Goal: Task Accomplishment & Management: Use online tool/utility

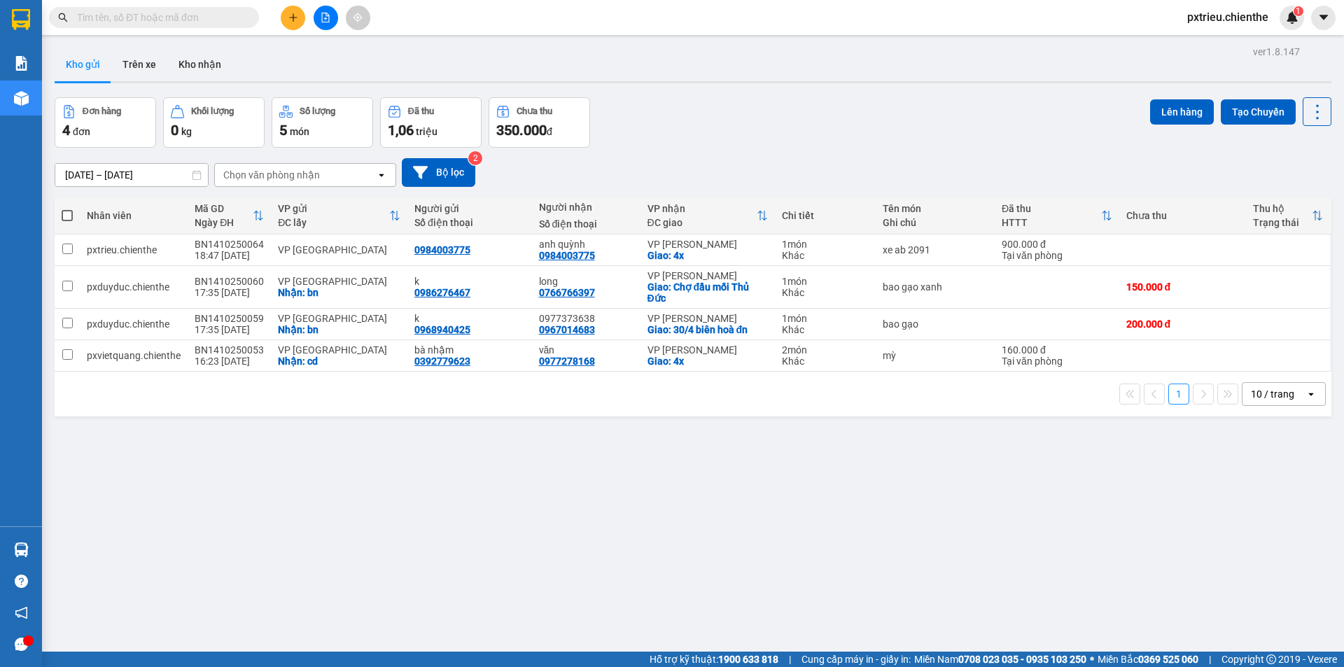
click at [116, 13] on input "text" at bounding box center [159, 17] width 165 height 15
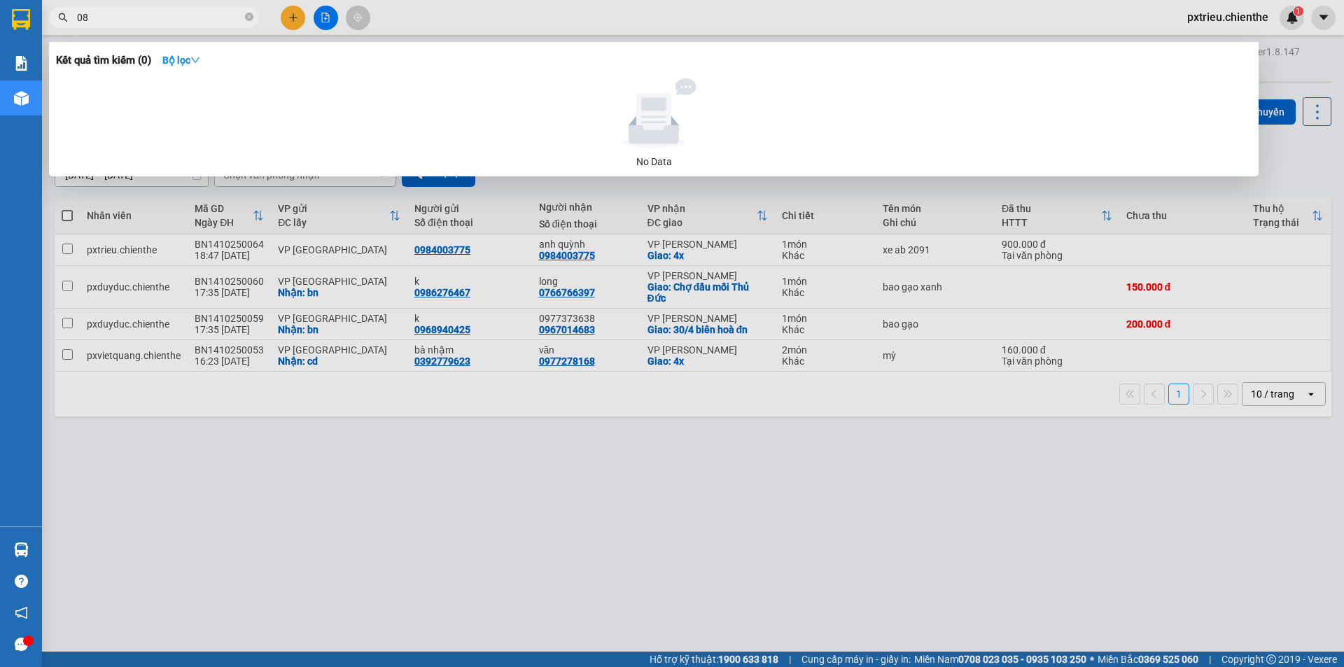
type input "0"
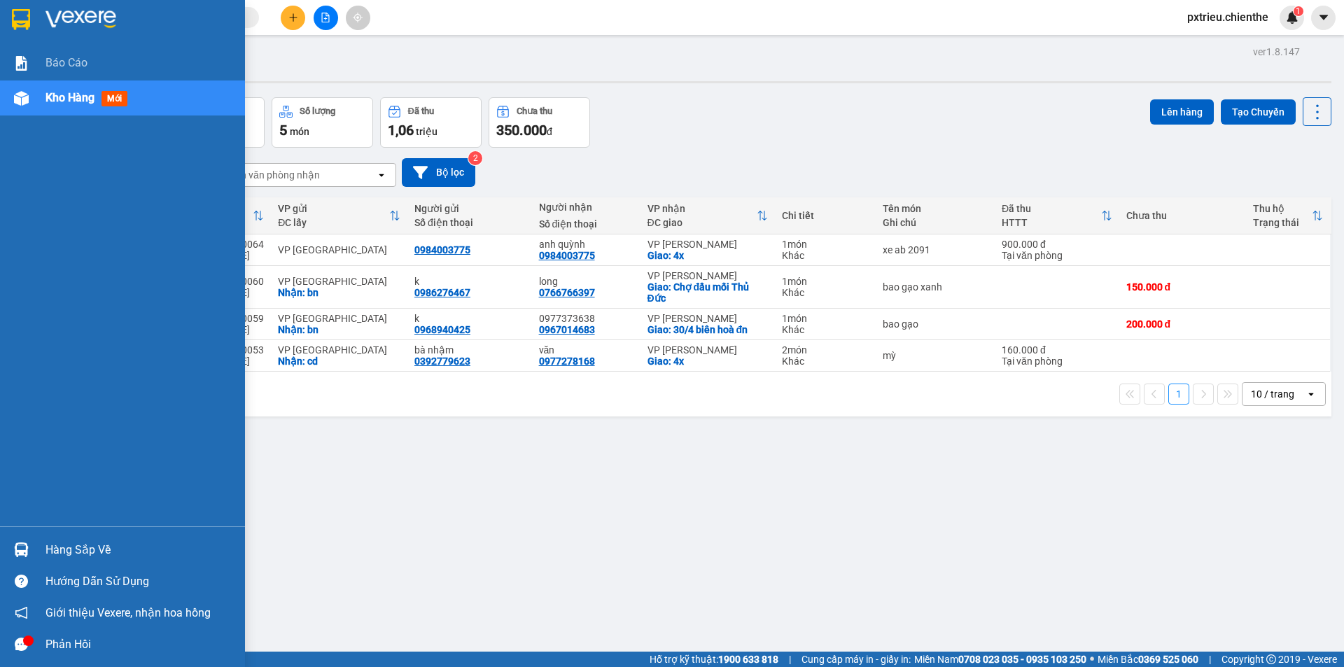
click at [94, 546] on div "Hàng sắp về" at bounding box center [139, 550] width 189 height 21
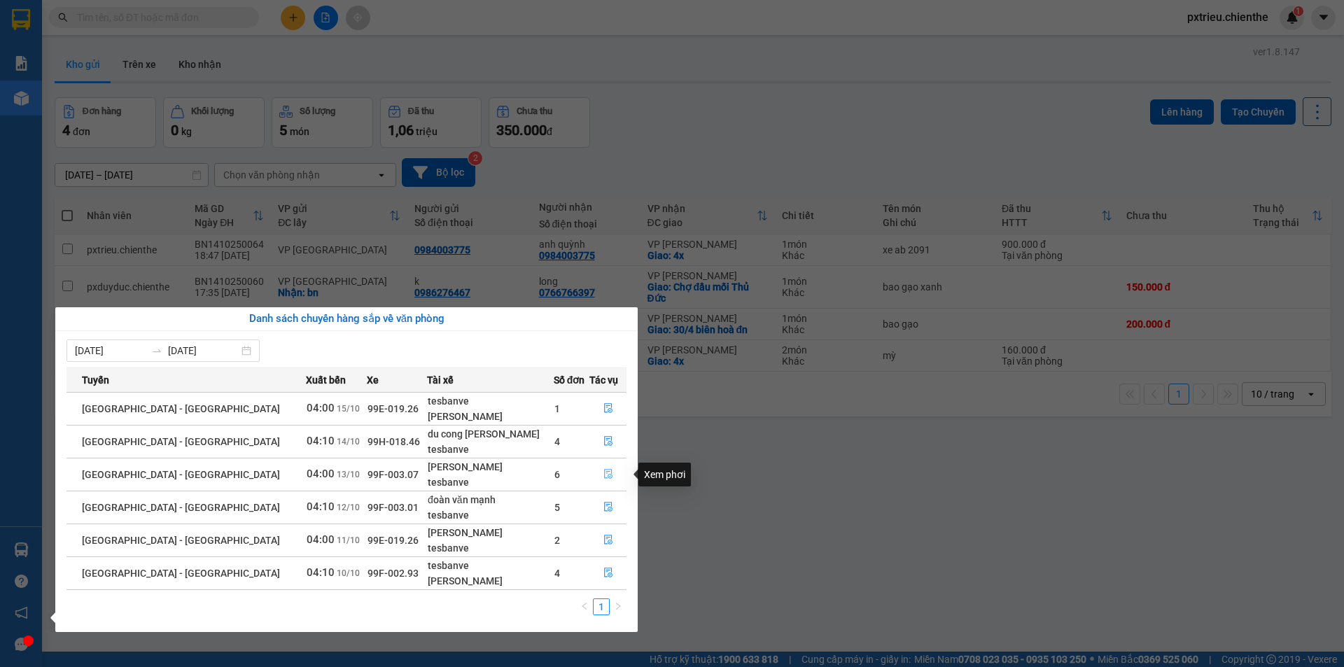
click at [603, 474] on icon "file-done" at bounding box center [608, 474] width 10 height 10
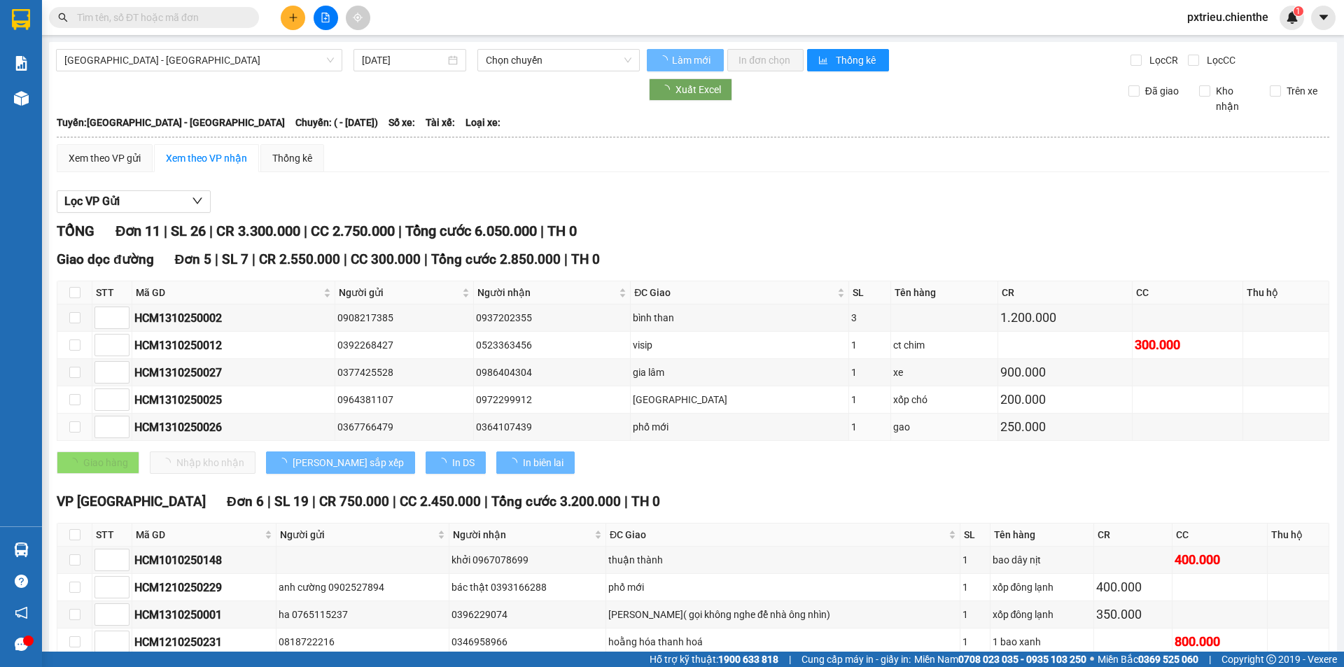
type input "13/10/2025"
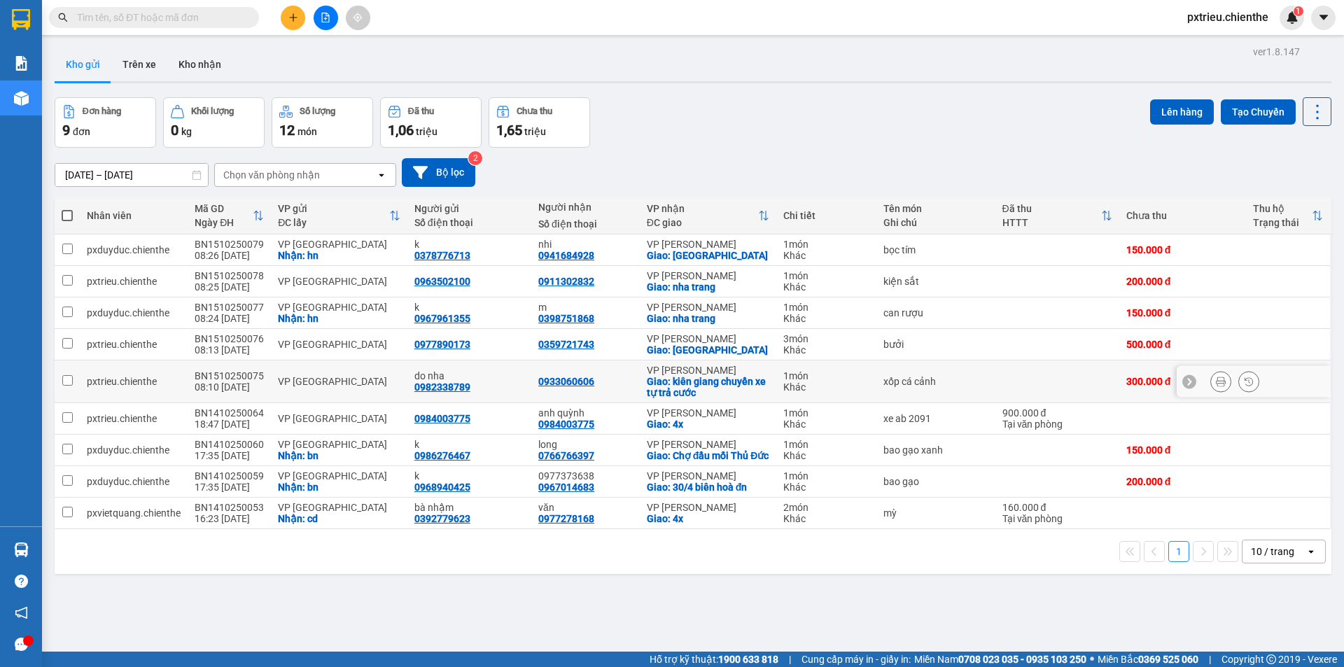
click at [1014, 401] on td at bounding box center [1057, 381] width 124 height 43
checkbox input "true"
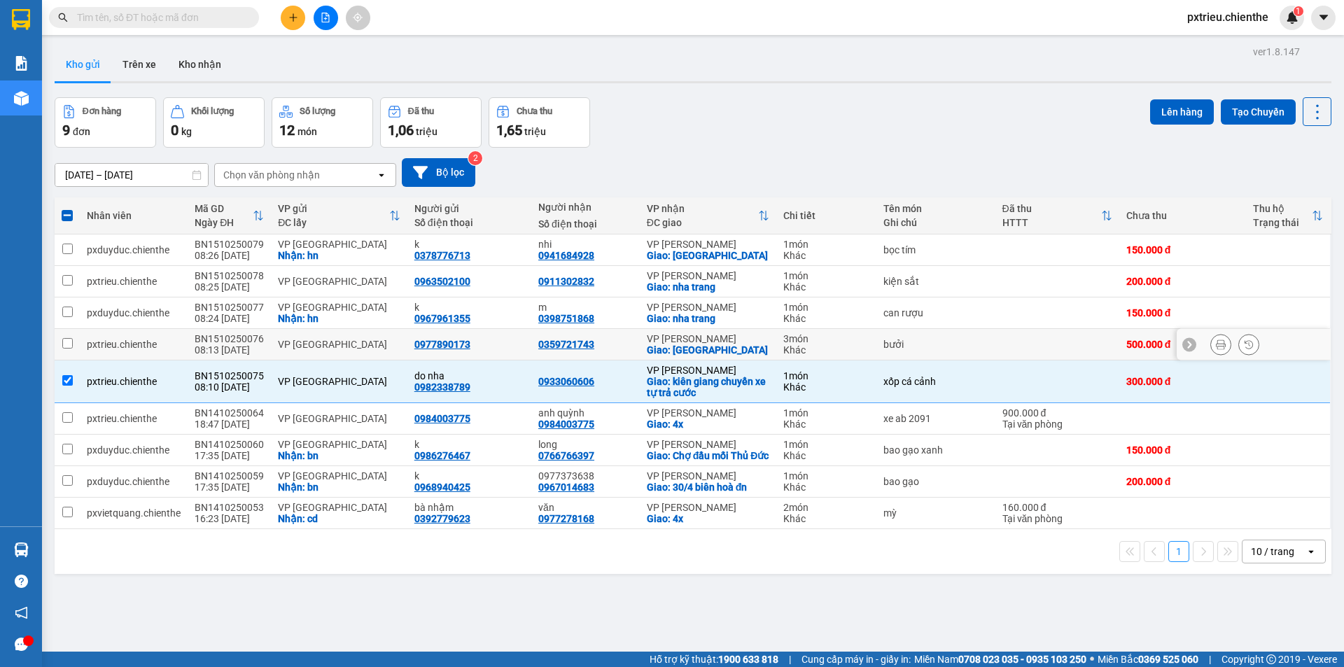
click at [974, 348] on div "bưởi" at bounding box center [935, 344] width 105 height 11
checkbox input "true"
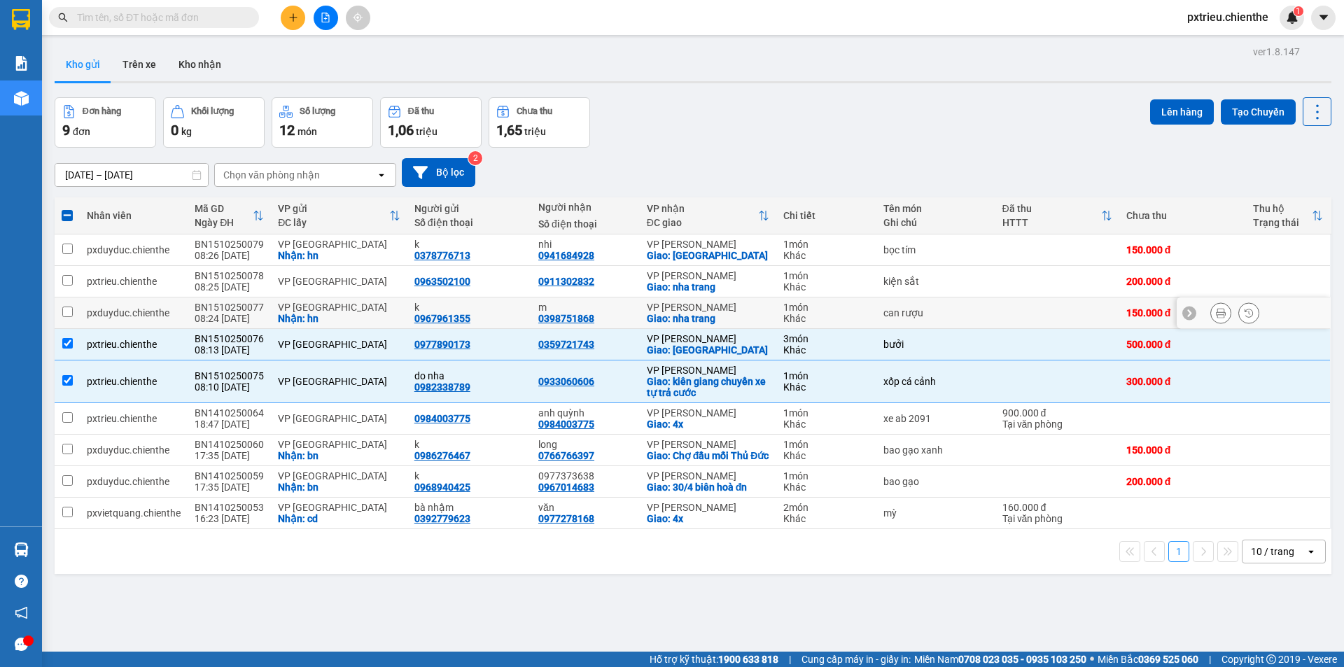
click at [966, 313] on div "can rượu" at bounding box center [935, 312] width 105 height 11
checkbox input "true"
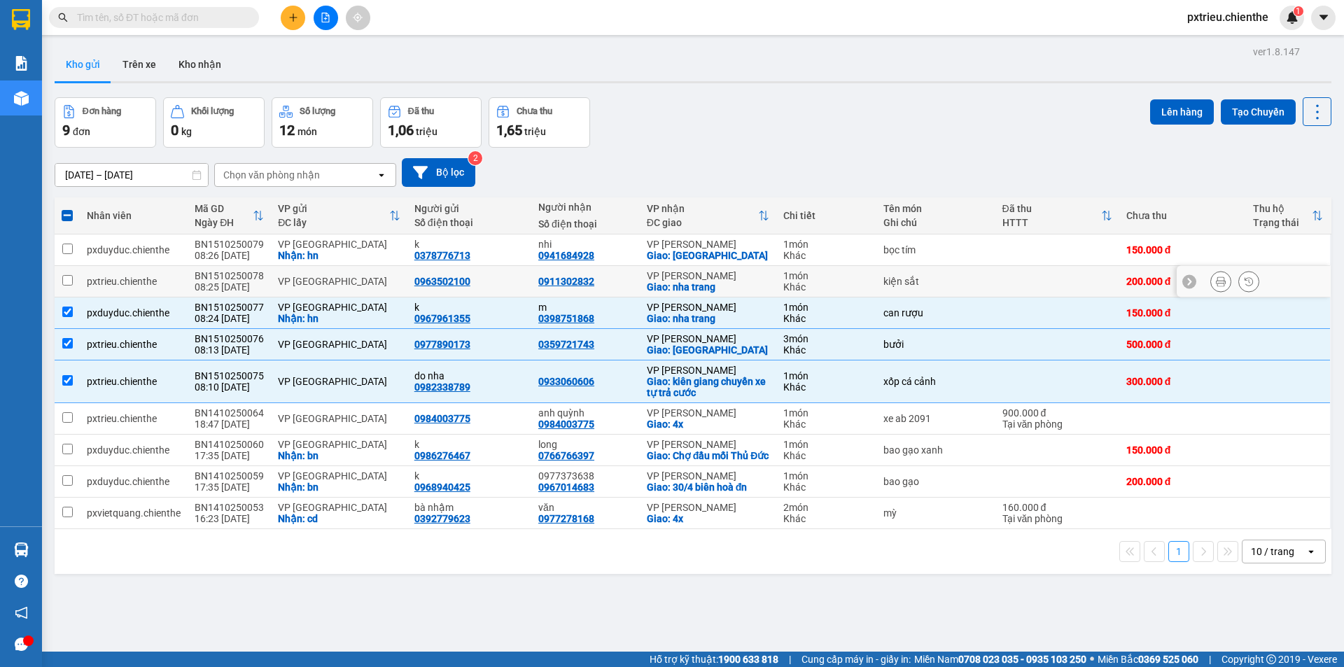
click at [962, 286] on div "kiện sắt" at bounding box center [935, 281] width 105 height 11
checkbox input "true"
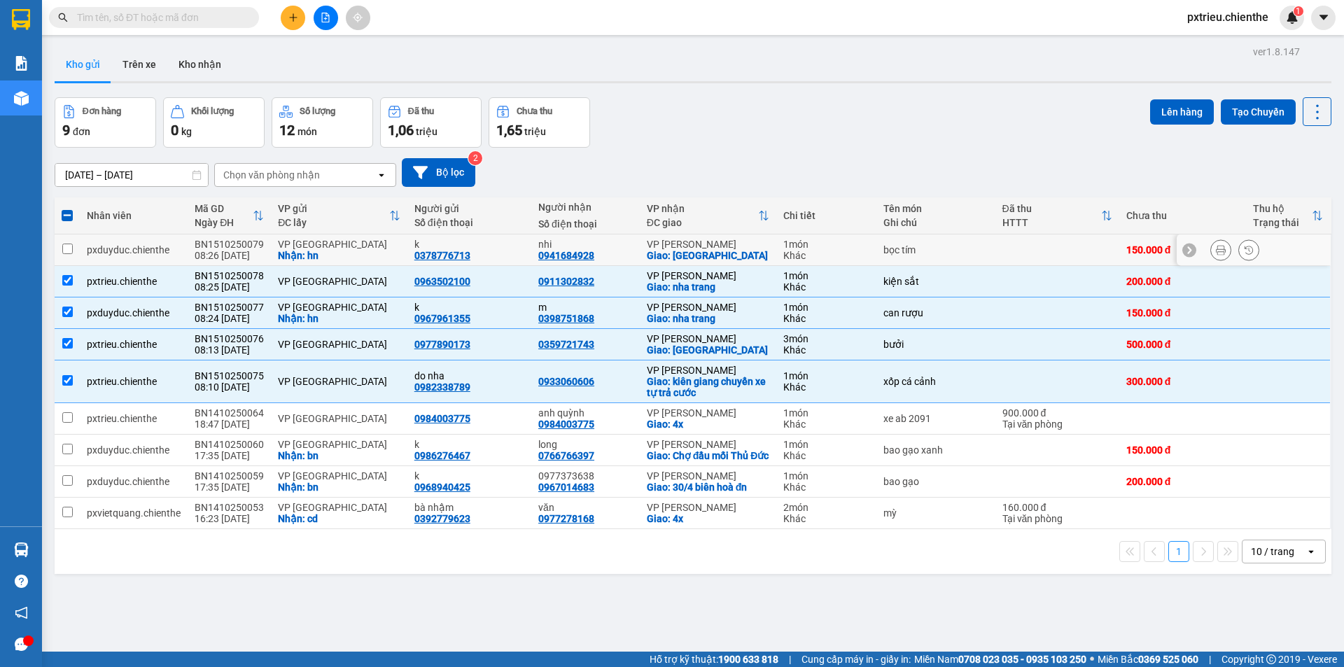
click at [969, 249] on div "bọc tím" at bounding box center [935, 249] width 105 height 11
checkbox input "true"
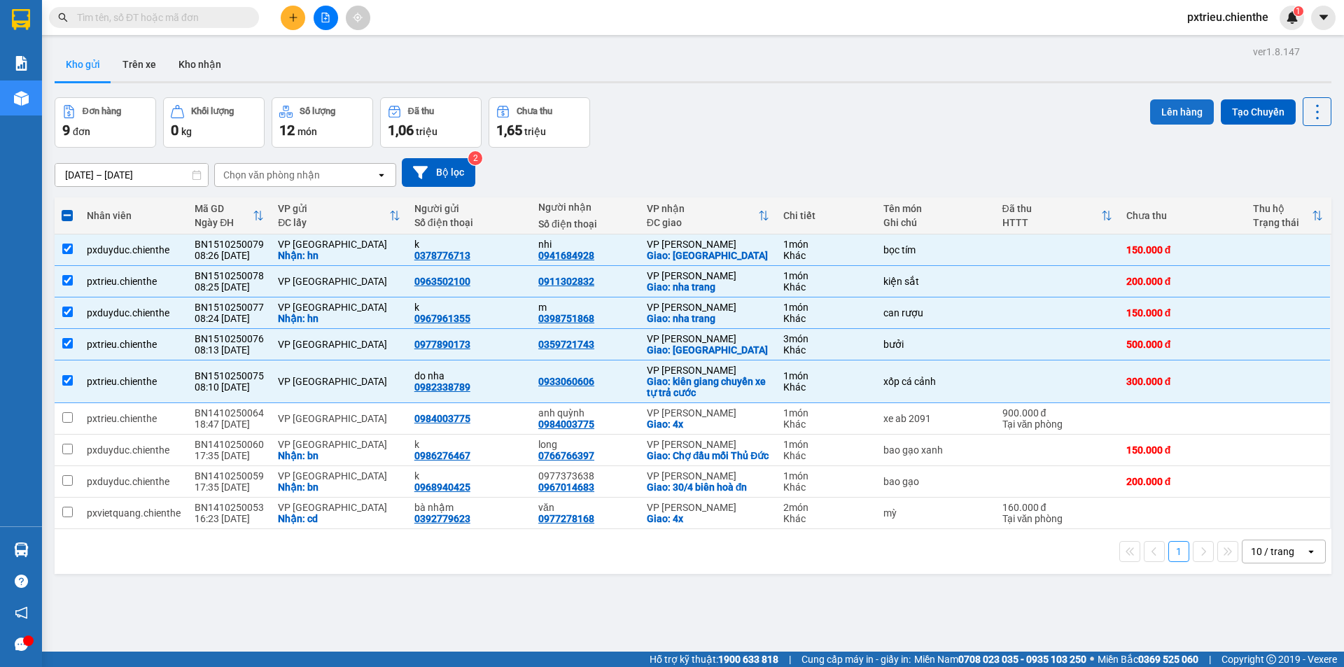
click at [1170, 115] on button "Lên hàng" at bounding box center [1182, 111] width 64 height 25
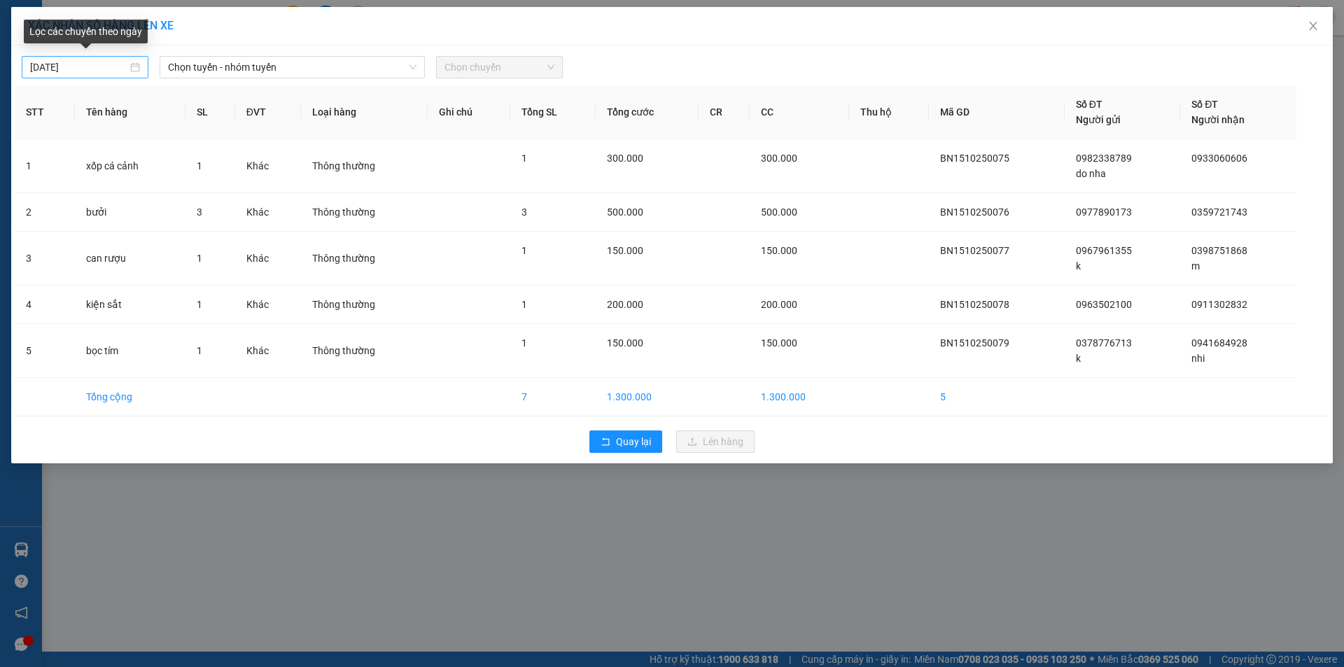
click at [129, 67] on div "[DATE]" at bounding box center [85, 66] width 110 height 15
type input "[DATE]"
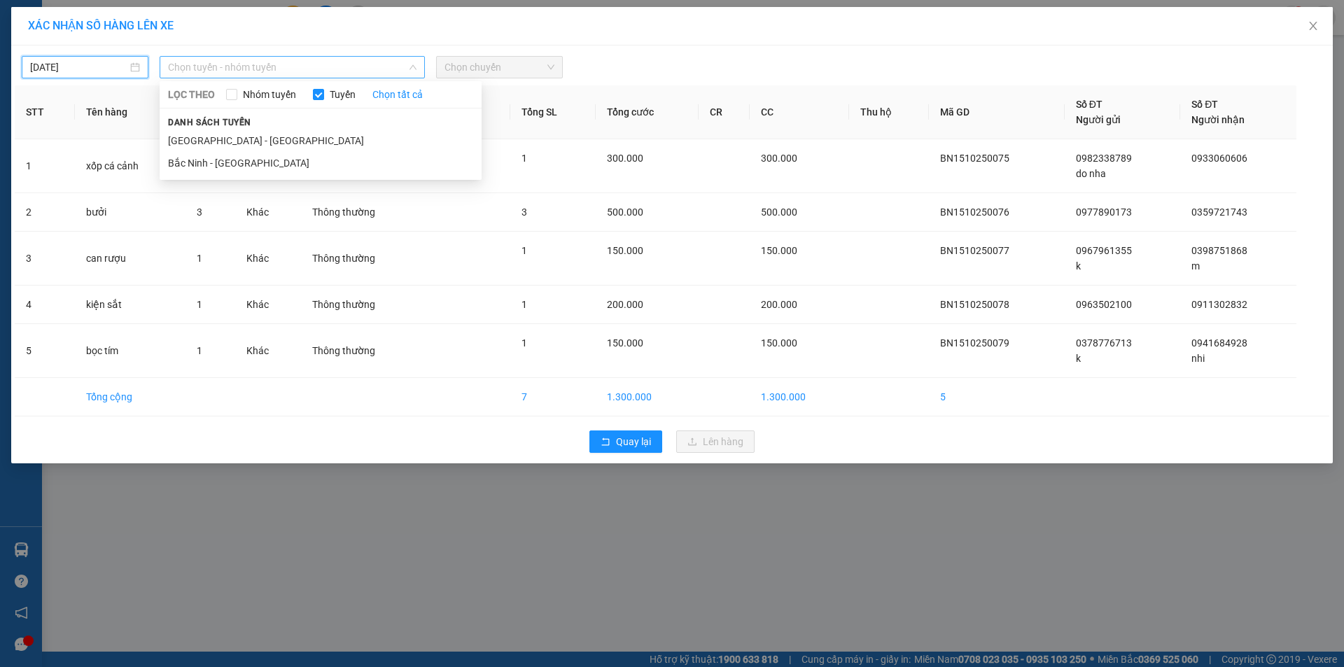
drag, startPoint x: 267, startPoint y: 59, endPoint x: 274, endPoint y: 71, distance: 13.8
click at [274, 71] on span "Chọn tuyến - nhóm tuyến" at bounding box center [292, 67] width 248 height 21
click at [243, 167] on li "Bắc Ninh - [GEOGRAPHIC_DATA]" at bounding box center [321, 163] width 322 height 22
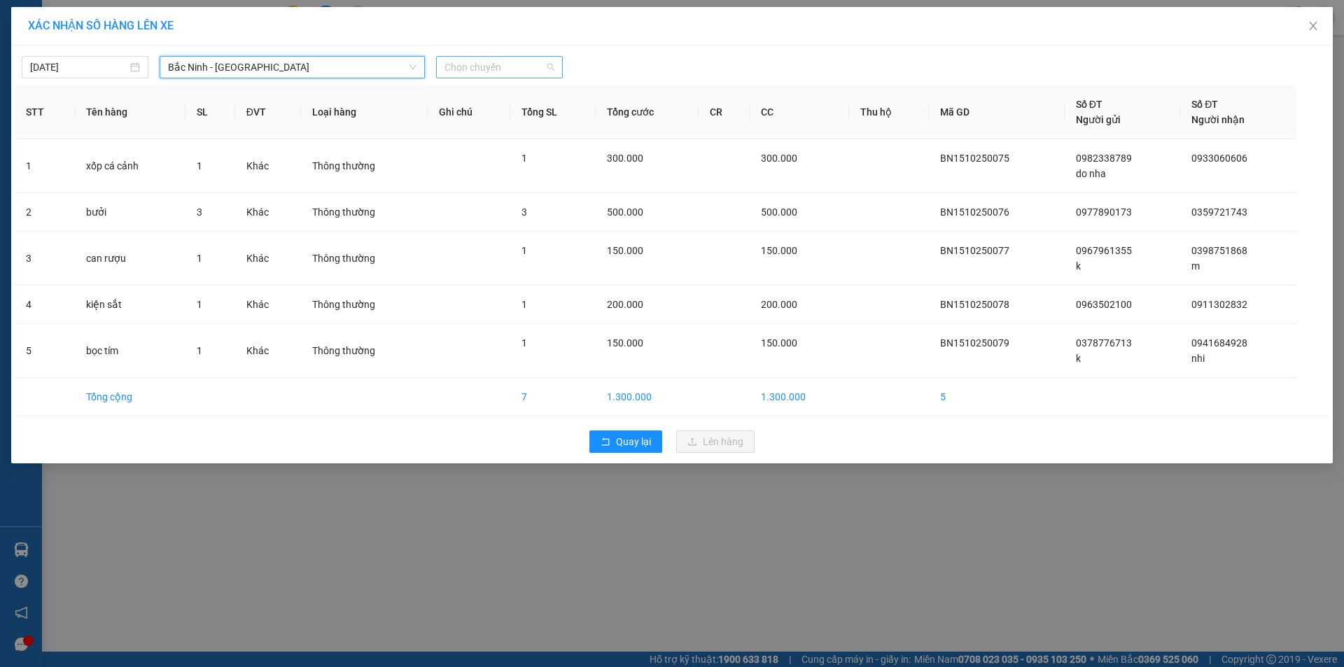
click at [493, 66] on span "Chọn chuyến" at bounding box center [499, 67] width 110 height 21
click at [497, 117] on div "05:00 - 99F-003.07" at bounding box center [498, 117] width 109 height 15
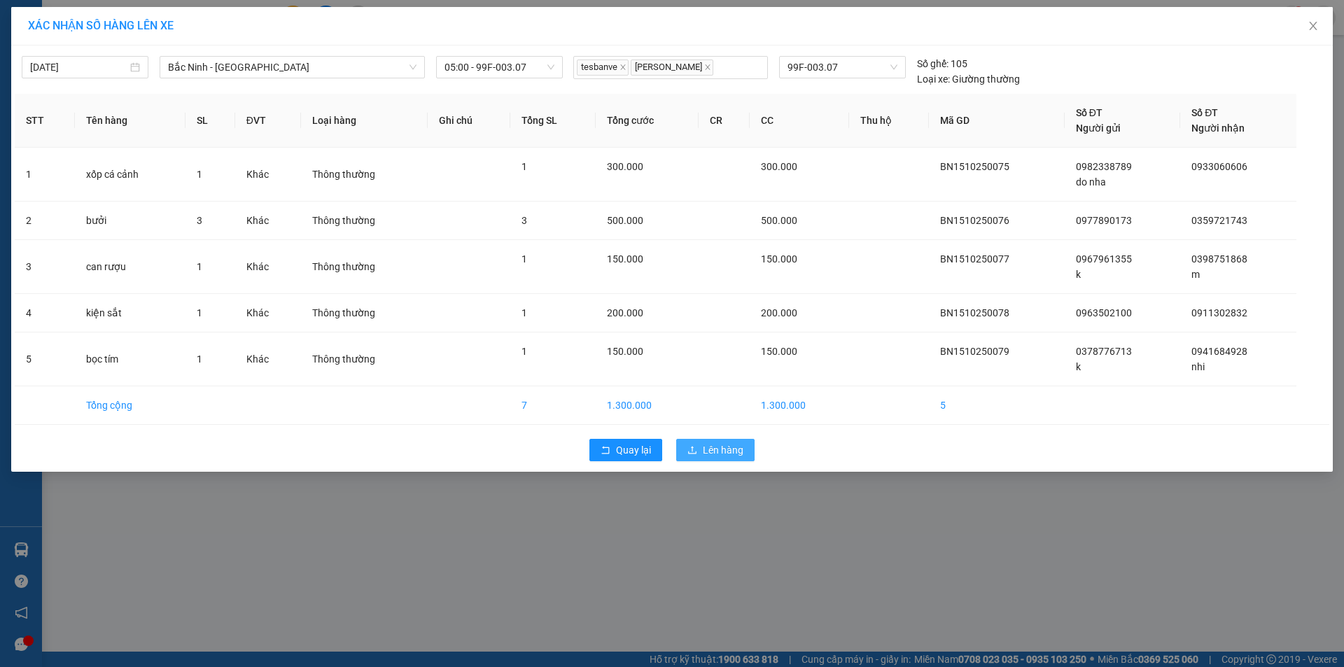
click at [709, 453] on span "Lên hàng" at bounding box center [723, 449] width 41 height 15
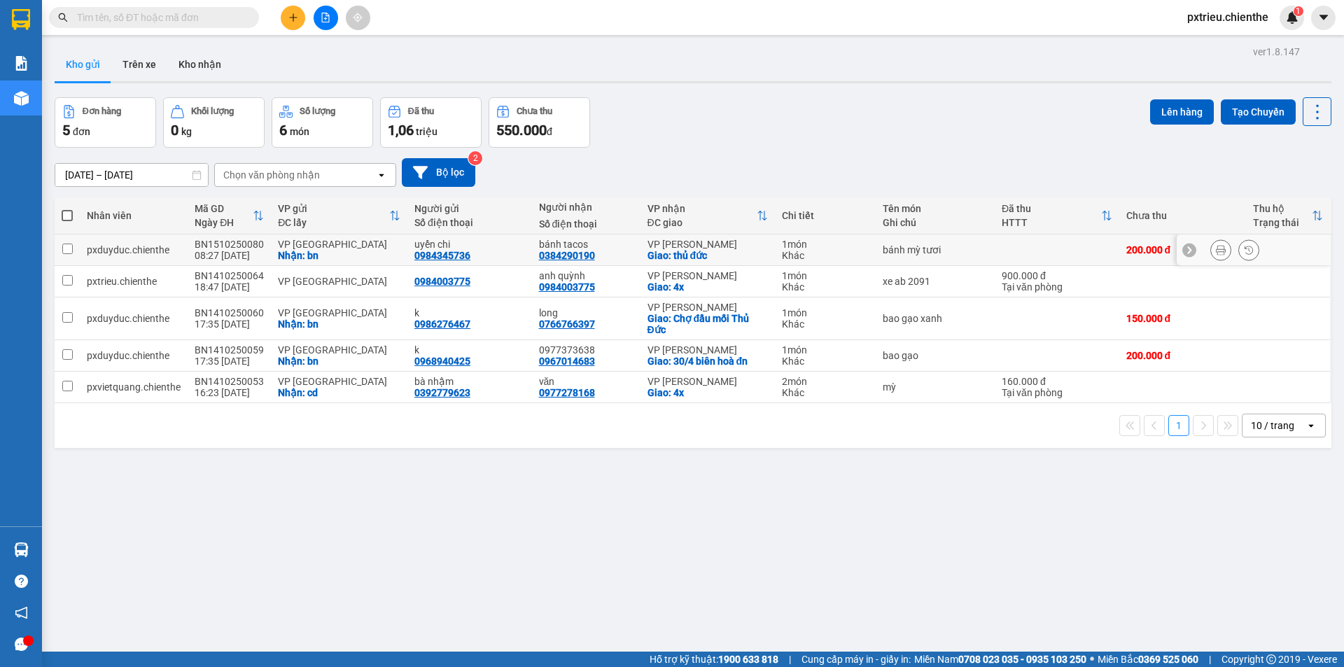
click at [931, 260] on td "bánh mỳ tươi" at bounding box center [934, 249] width 119 height 31
checkbox input "true"
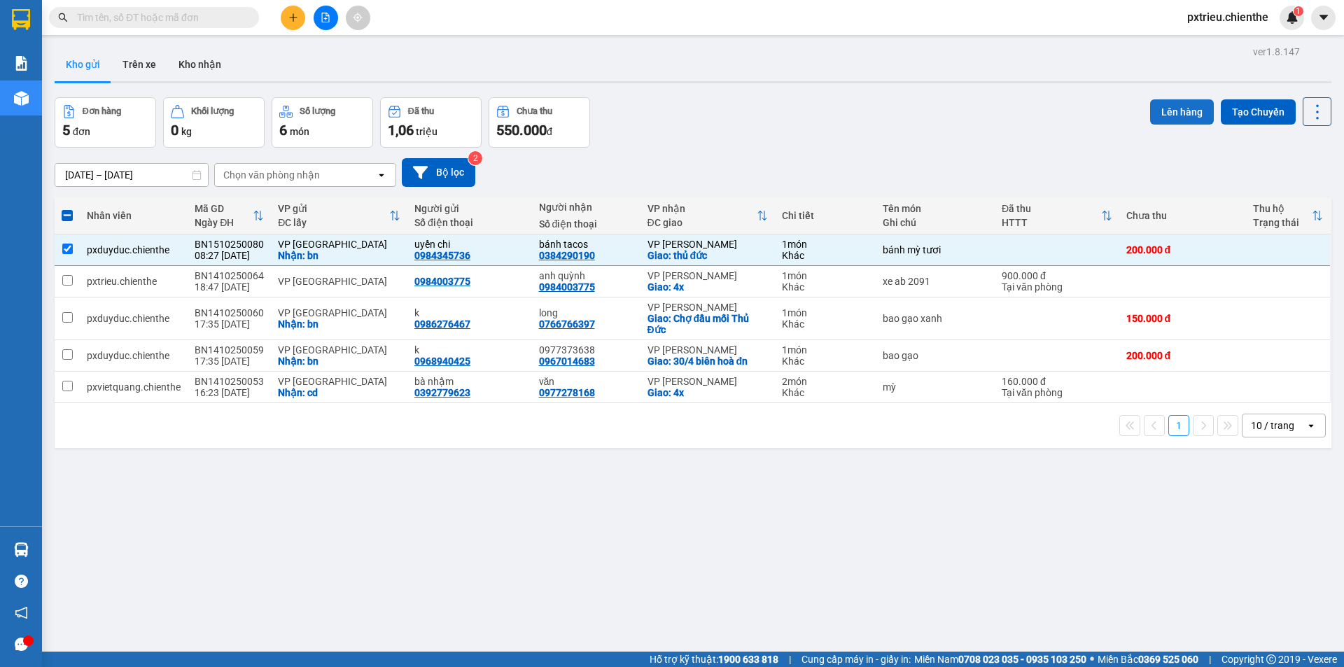
click at [1188, 111] on button "Lên hàng" at bounding box center [1182, 111] width 64 height 25
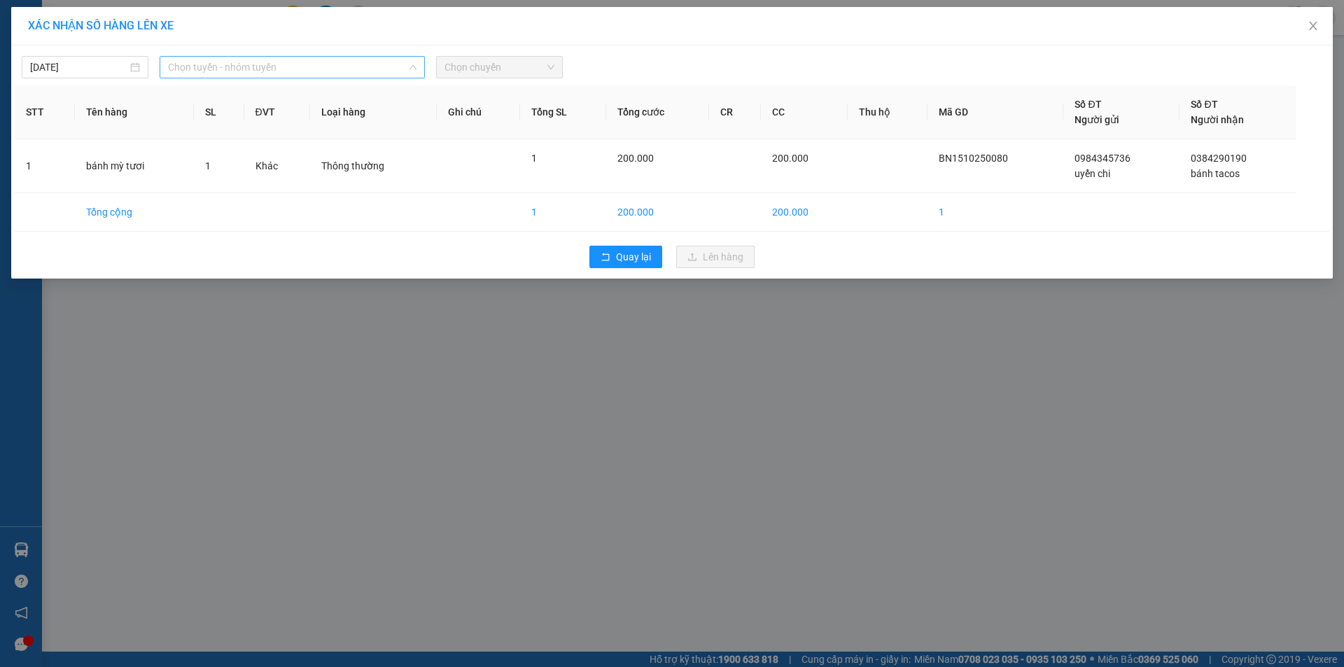
click at [297, 63] on span "Chọn tuyến - nhóm tuyến" at bounding box center [292, 67] width 248 height 21
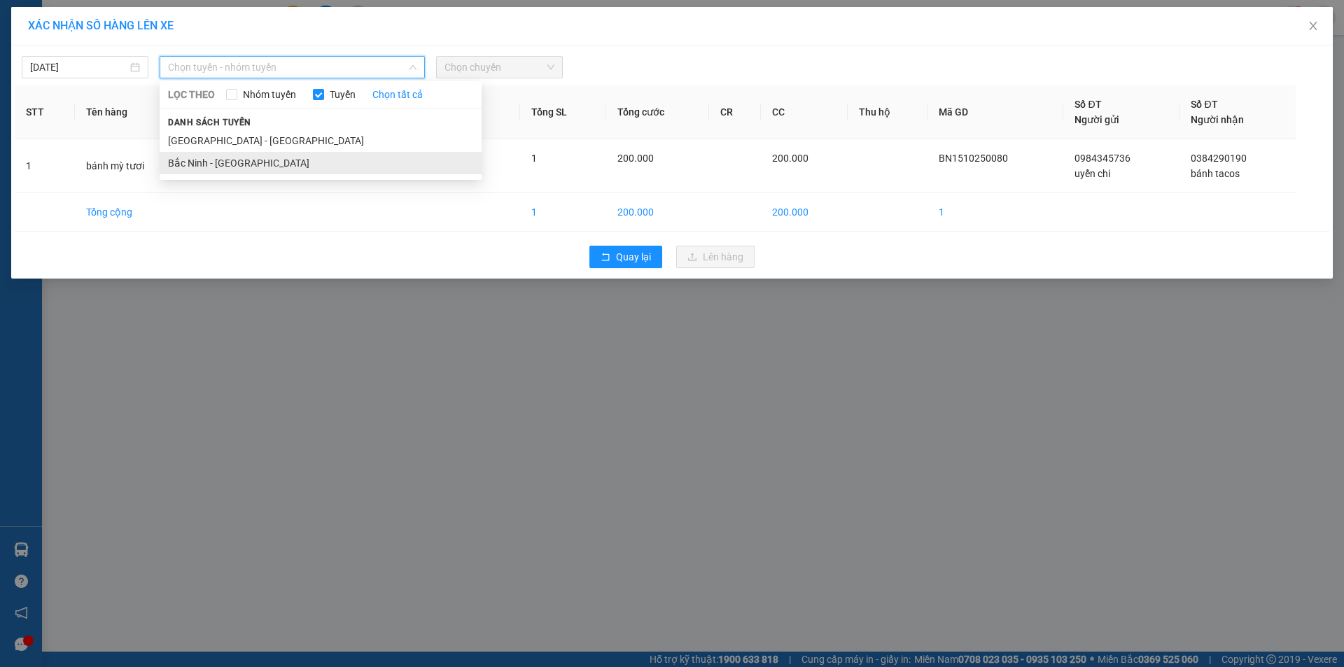
click at [284, 161] on li "Bắc Ninh - [GEOGRAPHIC_DATA]" at bounding box center [321, 163] width 322 height 22
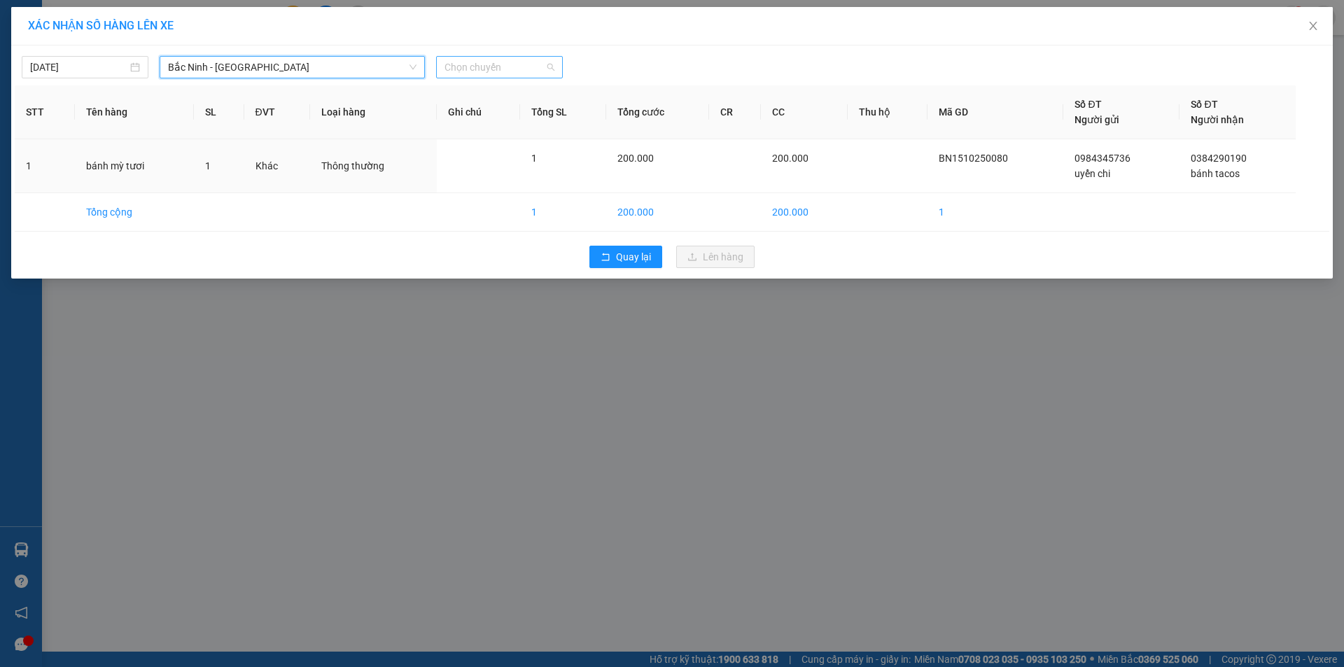
click at [484, 63] on span "Chọn chuyến" at bounding box center [499, 67] width 110 height 21
click at [505, 118] on div "05:00 - 99F-003.07" at bounding box center [498, 117] width 109 height 15
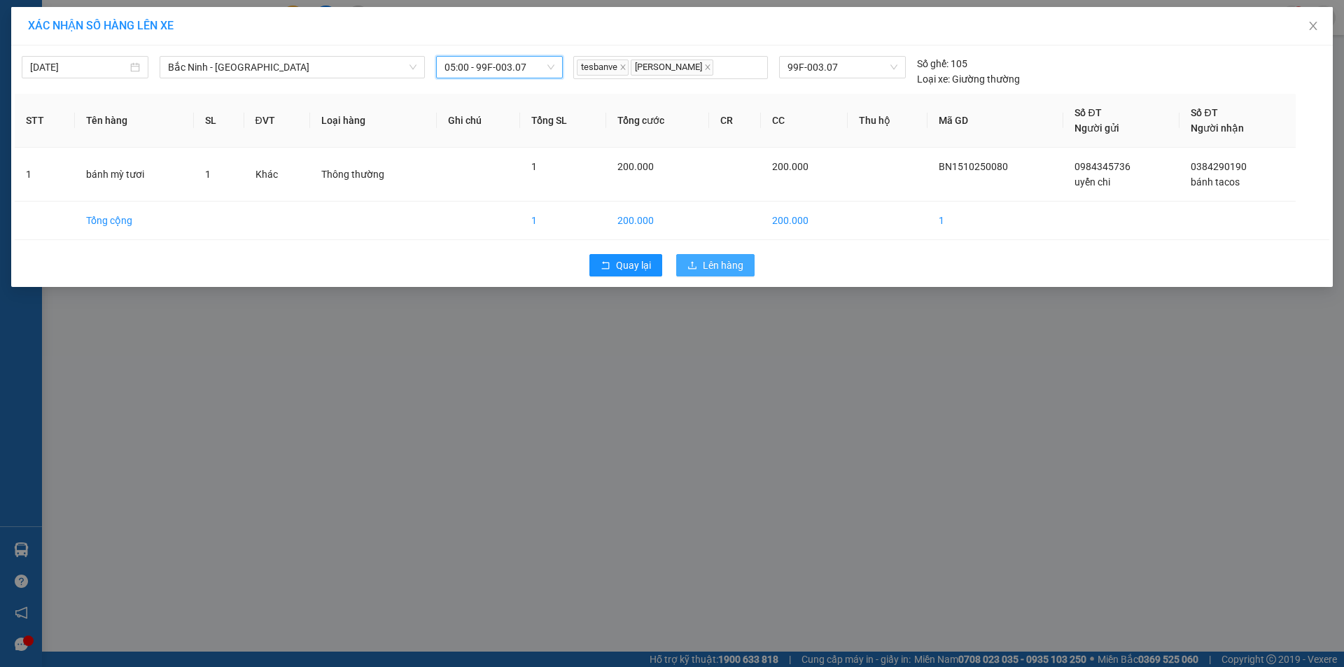
click at [719, 270] on span "Lên hàng" at bounding box center [723, 265] width 41 height 15
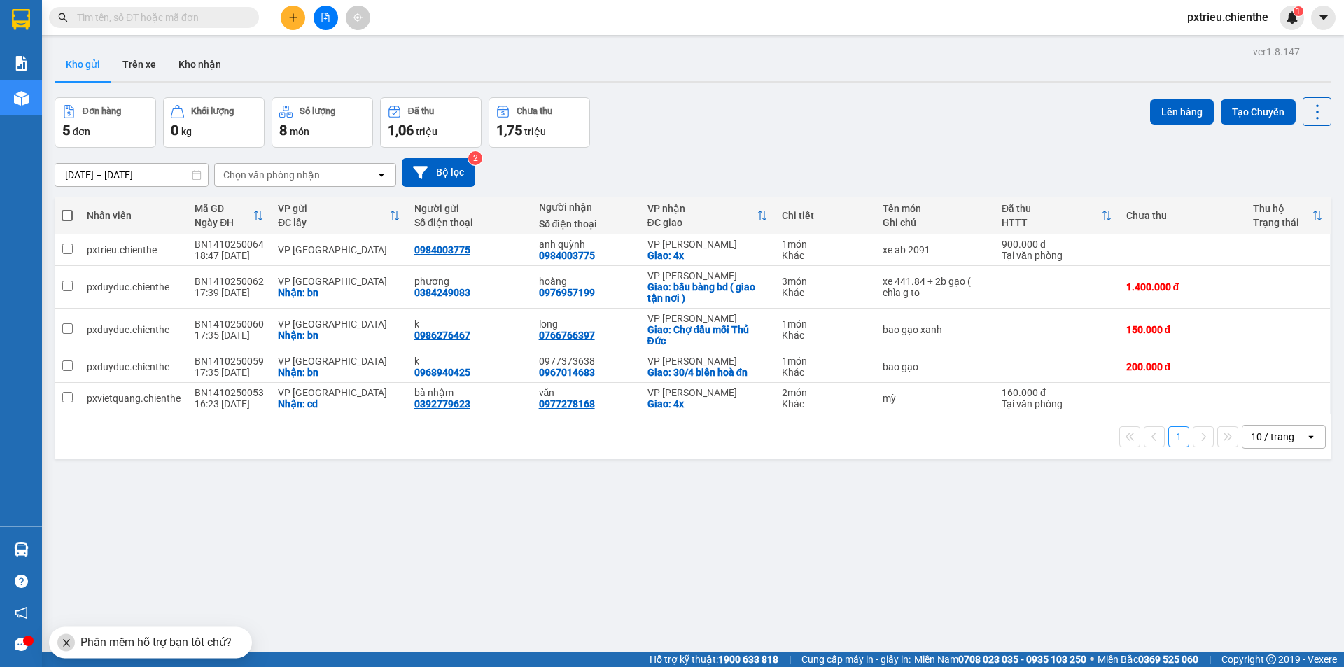
click at [1307, 436] on div "open" at bounding box center [1315, 437] width 20 height 22
click at [1305, 436] on icon "open" at bounding box center [1310, 436] width 11 height 11
click at [321, 22] on icon "file-add" at bounding box center [326, 18] width 10 height 10
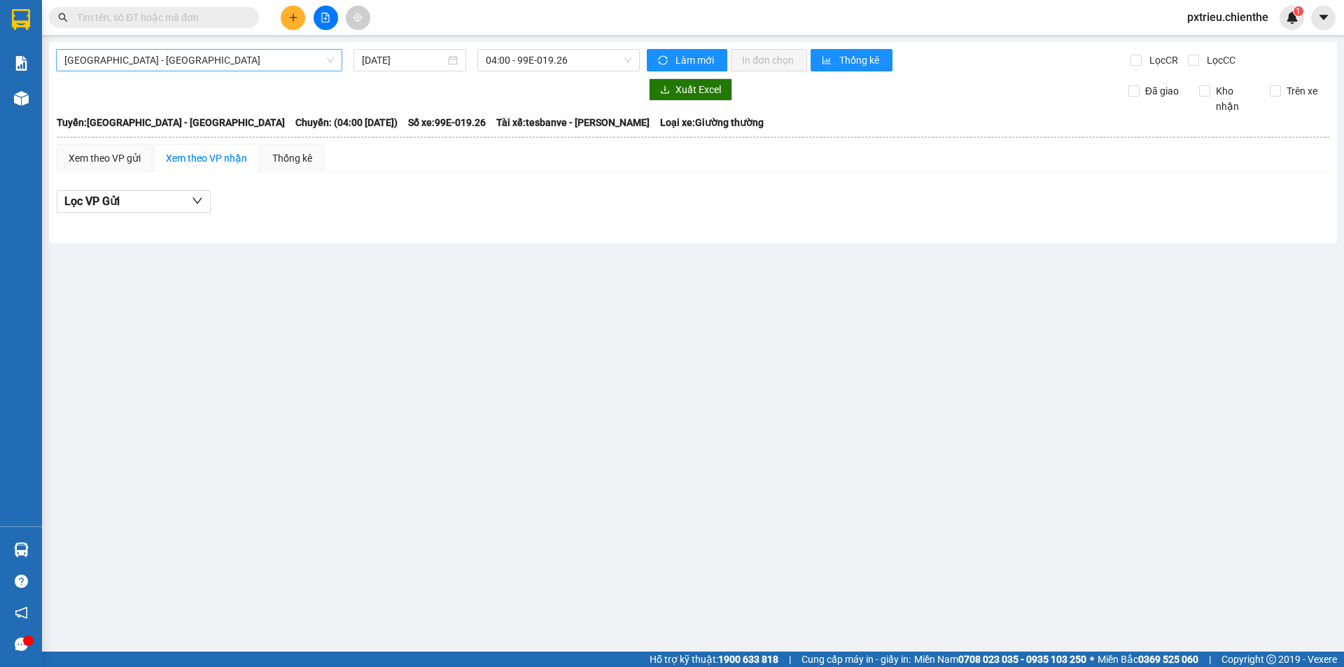
click at [225, 66] on span "[GEOGRAPHIC_DATA] - [GEOGRAPHIC_DATA]" at bounding box center [198, 60] width 269 height 21
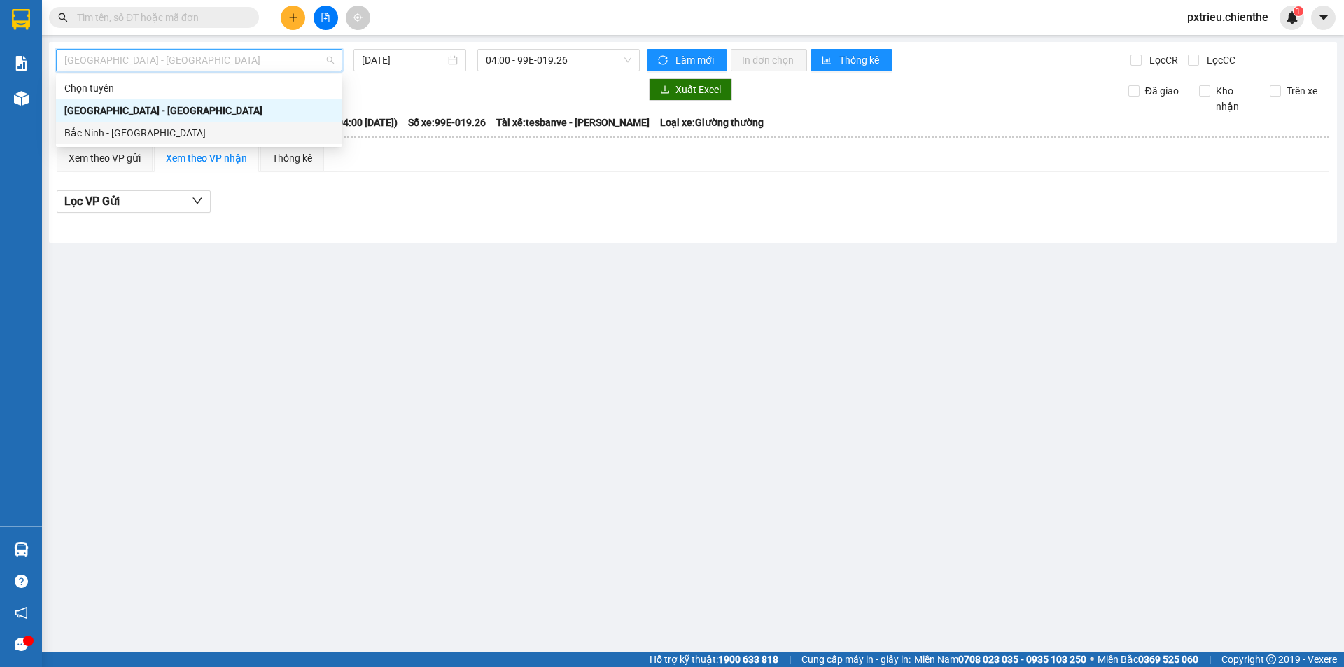
click at [166, 132] on div "Bắc Ninh - [GEOGRAPHIC_DATA]" at bounding box center [198, 132] width 269 height 15
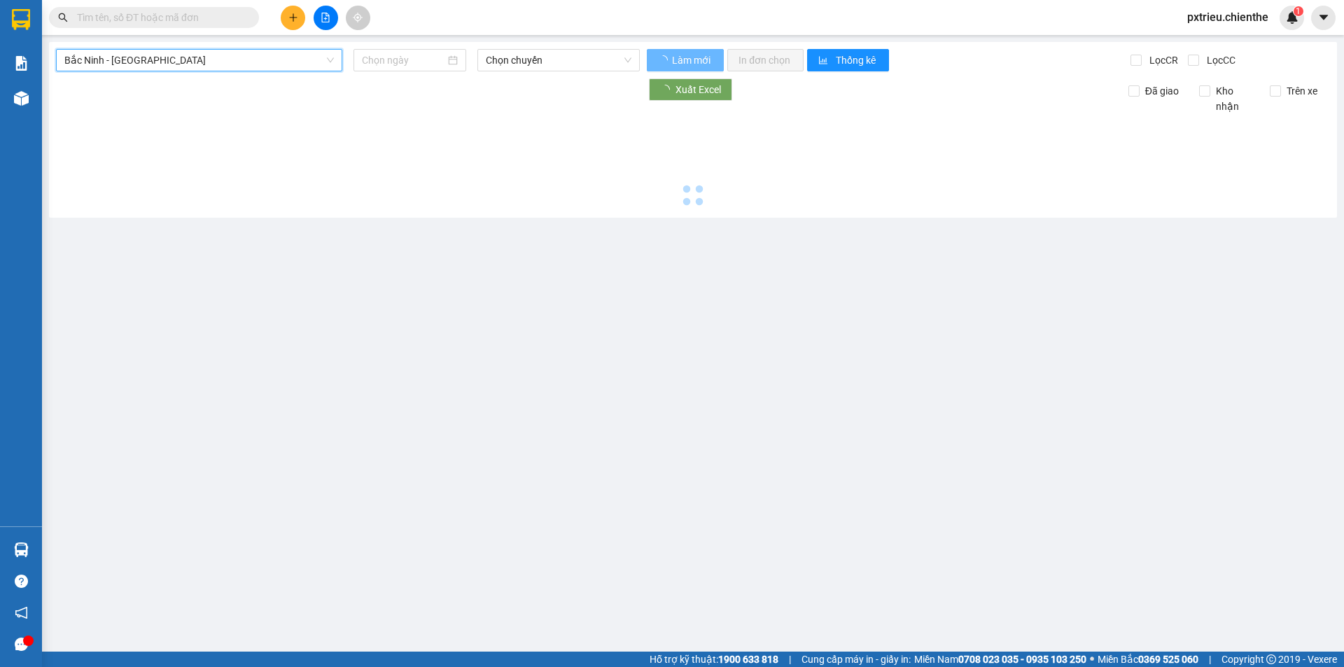
type input "[DATE]"
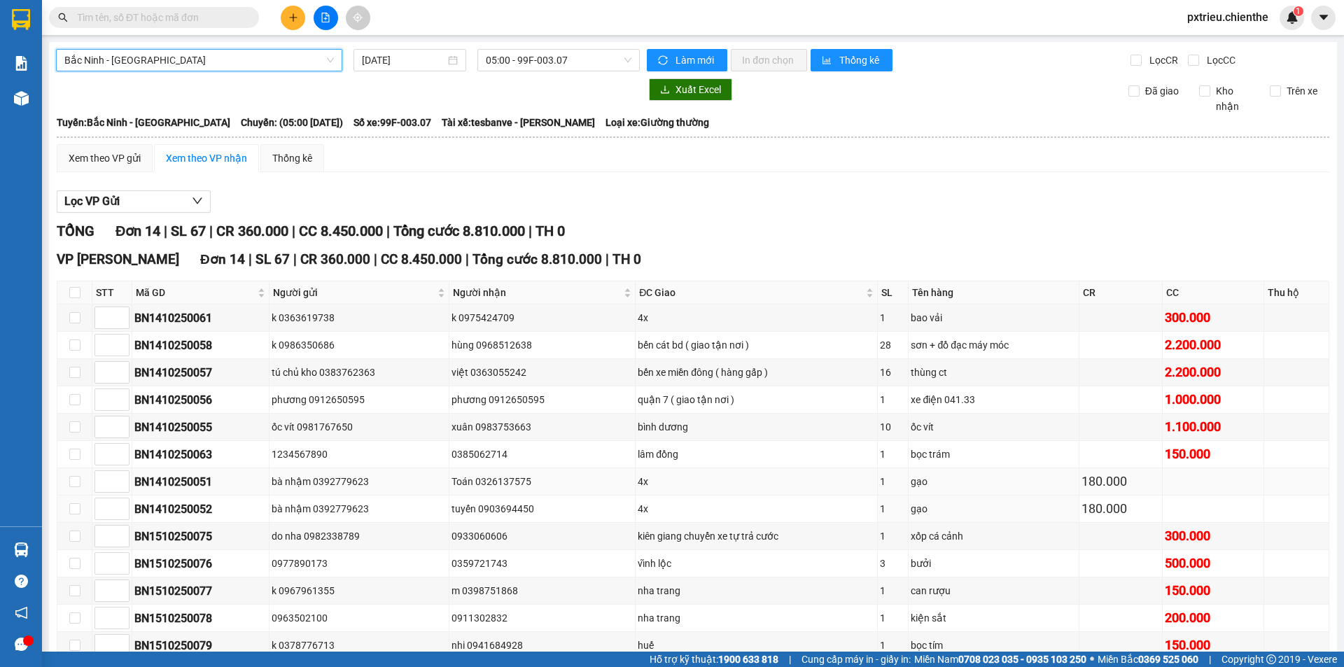
scroll to position [107, 0]
